Goal: Navigation & Orientation: Find specific page/section

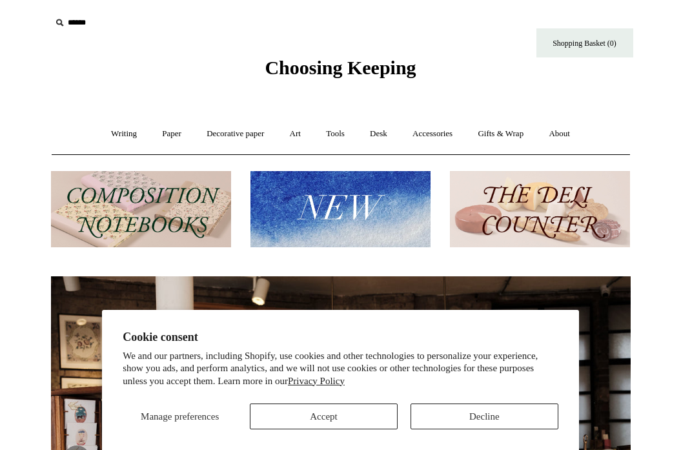
click at [367, 421] on button "Accept" at bounding box center [324, 416] width 148 height 26
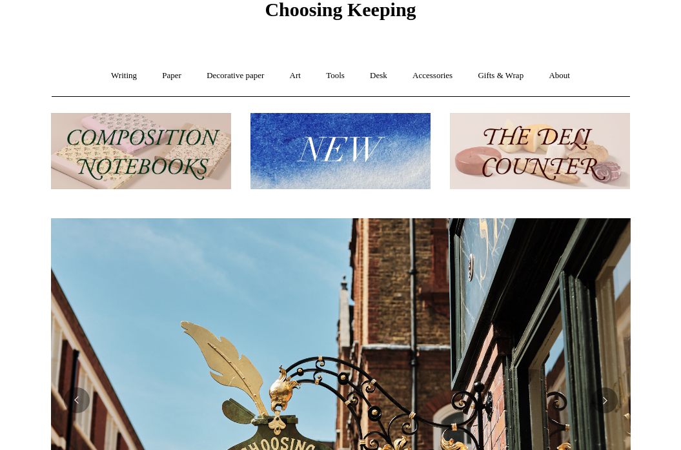
scroll to position [76, 0]
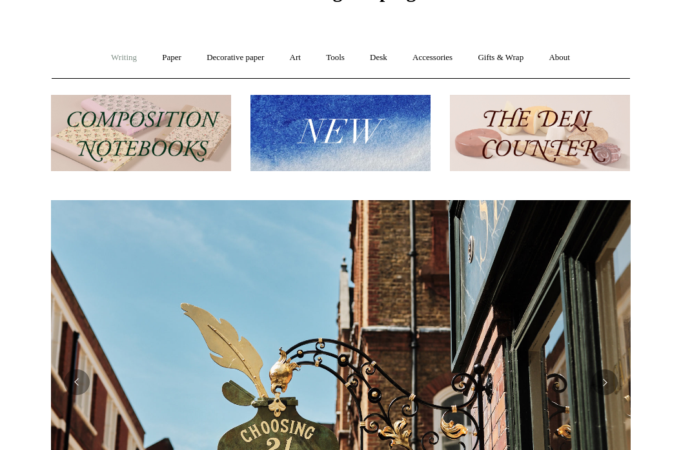
click at [114, 63] on link "Writing +" at bounding box center [123, 58] width 49 height 34
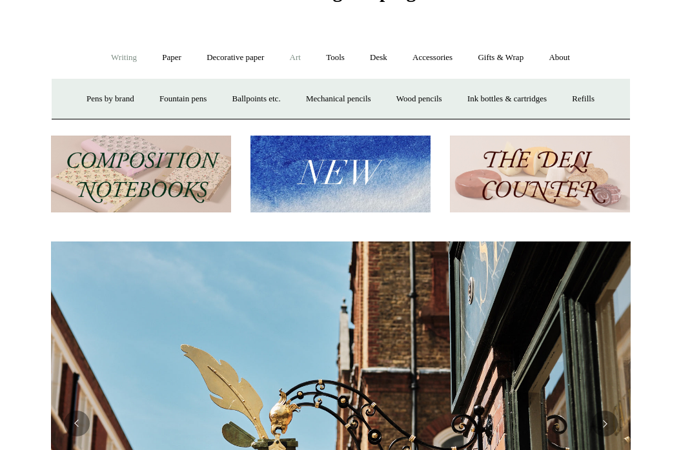
click at [295, 56] on link "Art +" at bounding box center [295, 58] width 34 height 34
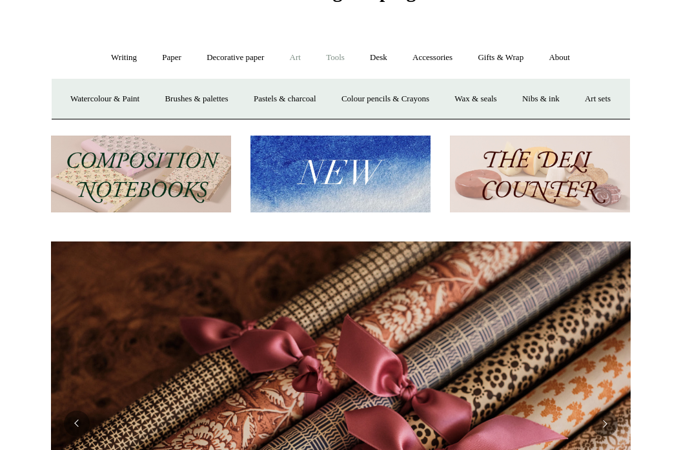
scroll to position [0, 1159]
click at [337, 57] on link "Tools +" at bounding box center [335, 58] width 42 height 34
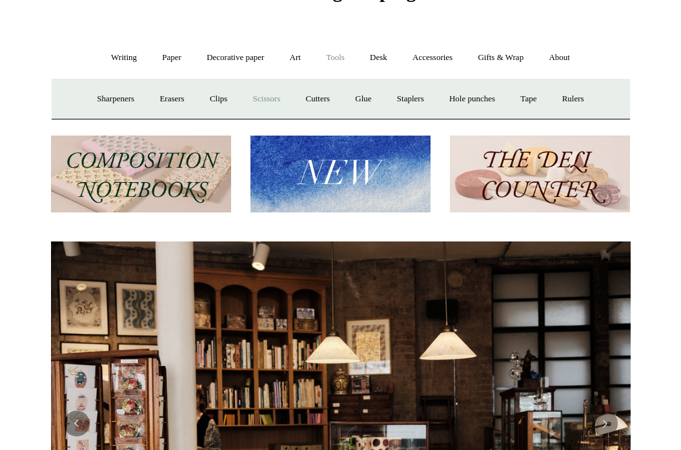
scroll to position [0, 0]
click at [154, 96] on link "Erasers" at bounding box center [172, 99] width 48 height 34
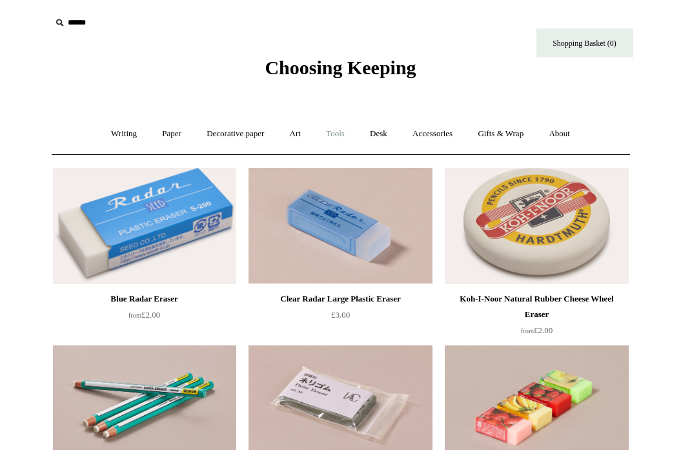
click at [332, 129] on link "Tools +" at bounding box center [335, 134] width 42 height 34
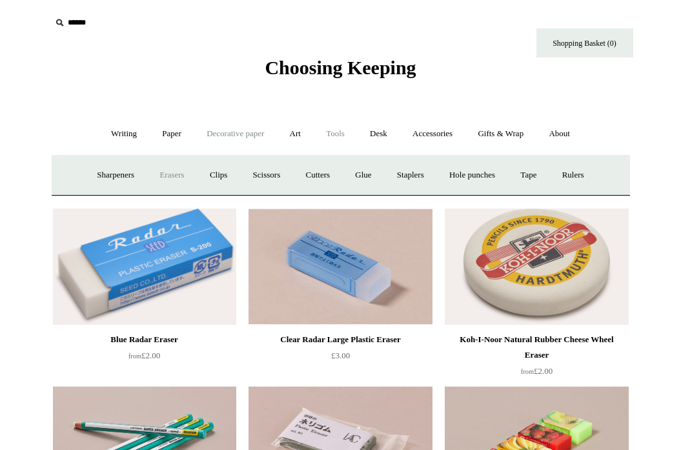
click at [239, 136] on link "Decorative paper +" at bounding box center [235, 134] width 81 height 34
click at [116, 134] on link "Writing +" at bounding box center [123, 134] width 49 height 34
click at [430, 133] on link "Accessories +" at bounding box center [432, 134] width 63 height 34
click at [516, 135] on link "Gifts & Wrap +" at bounding box center [500, 134] width 69 height 34
